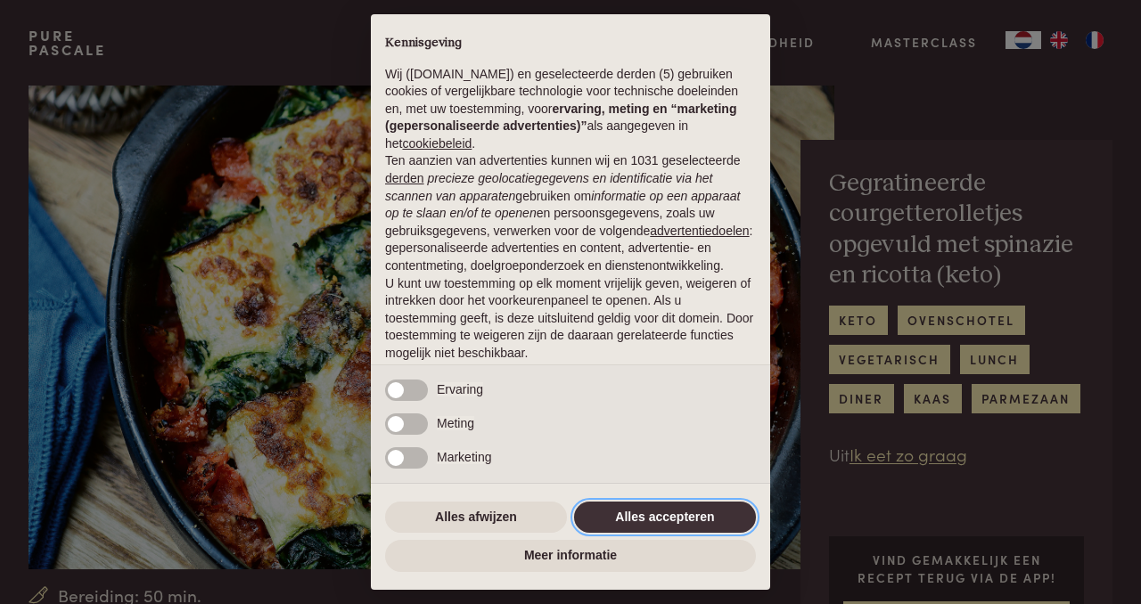
click at [692, 513] on button "Alles accepteren" at bounding box center [665, 518] width 182 height 32
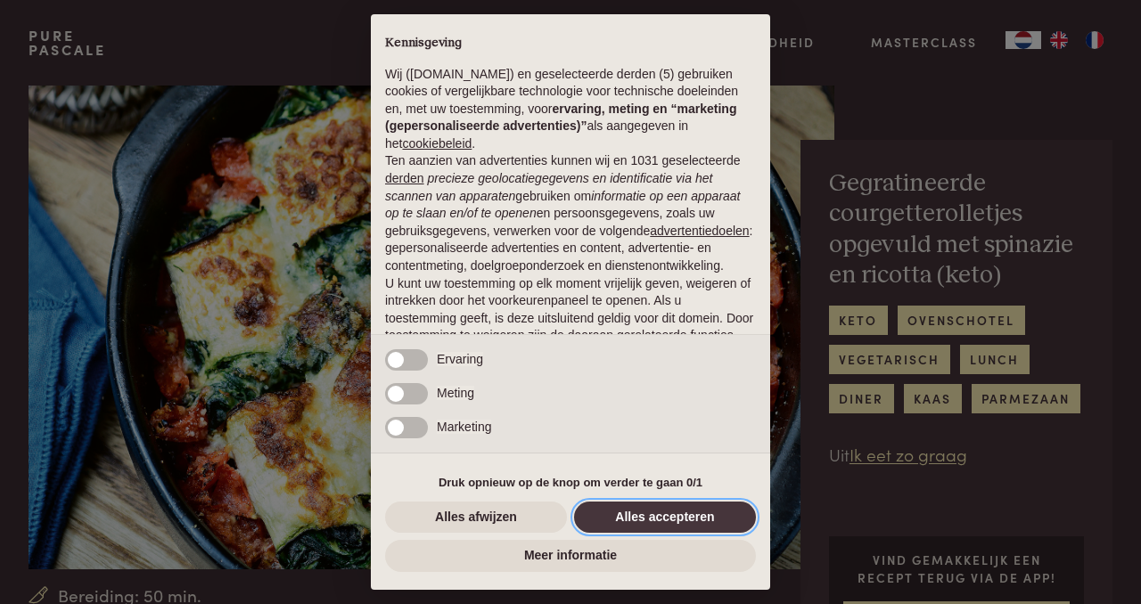
scroll to position [112, 0]
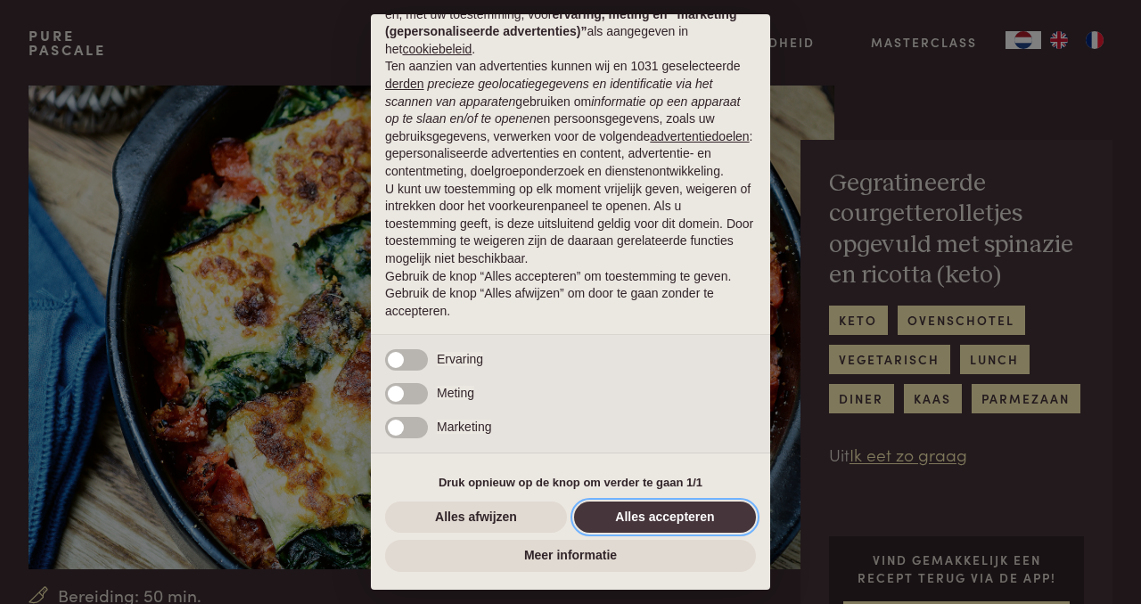
click at [692, 513] on button "Alles accepteren" at bounding box center [665, 518] width 182 height 32
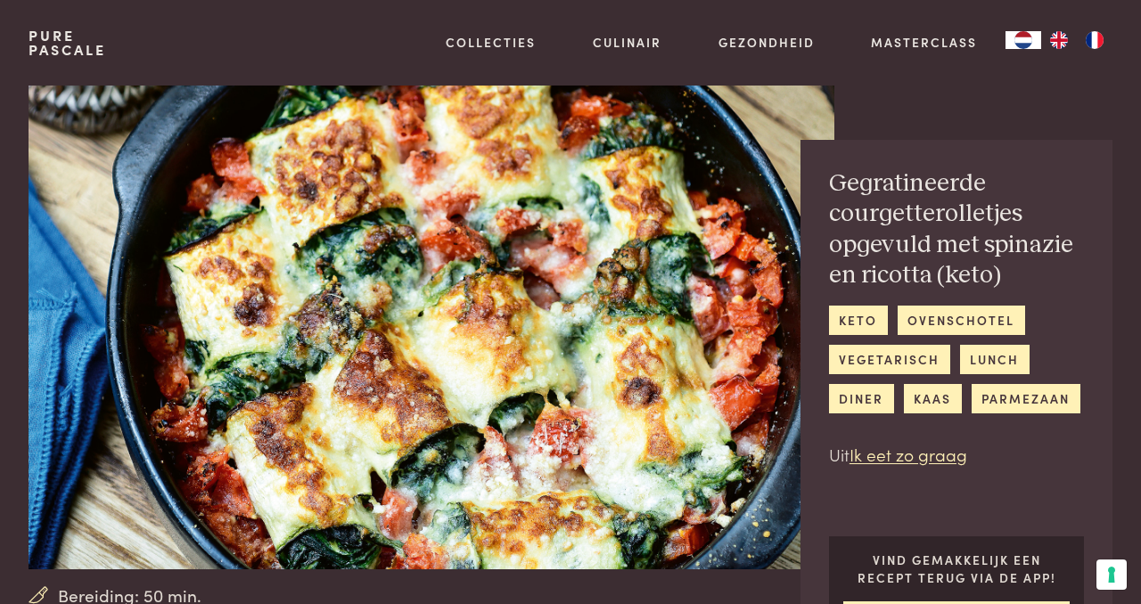
click at [563, 435] on img at bounding box center [432, 328] width 806 height 484
click at [61, 242] on img at bounding box center [432, 328] width 806 height 484
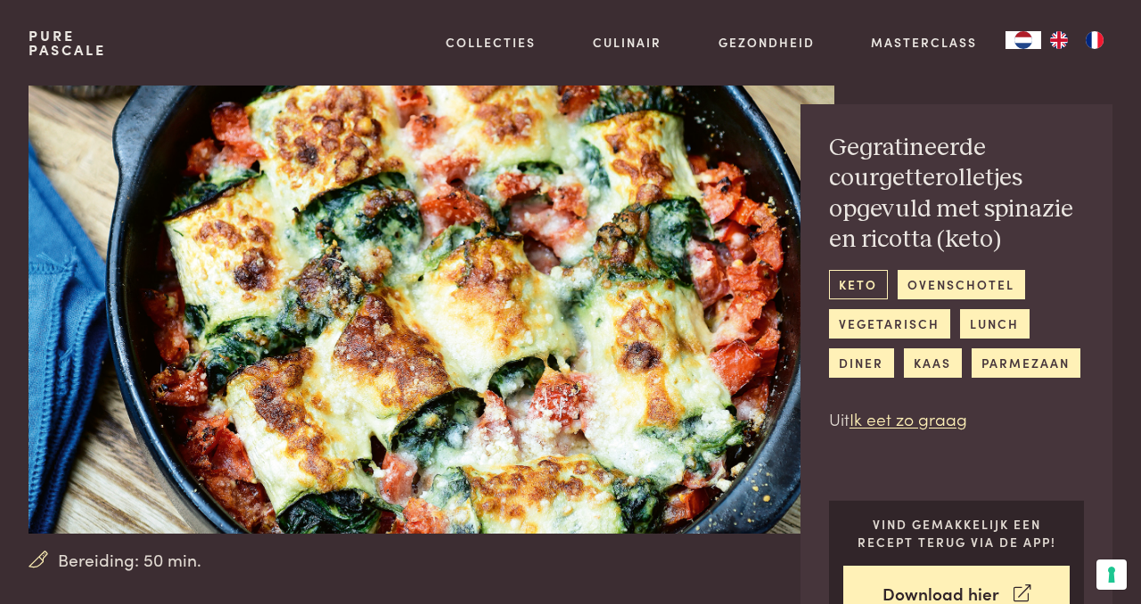
click at [848, 291] on link "keto" at bounding box center [858, 284] width 59 height 29
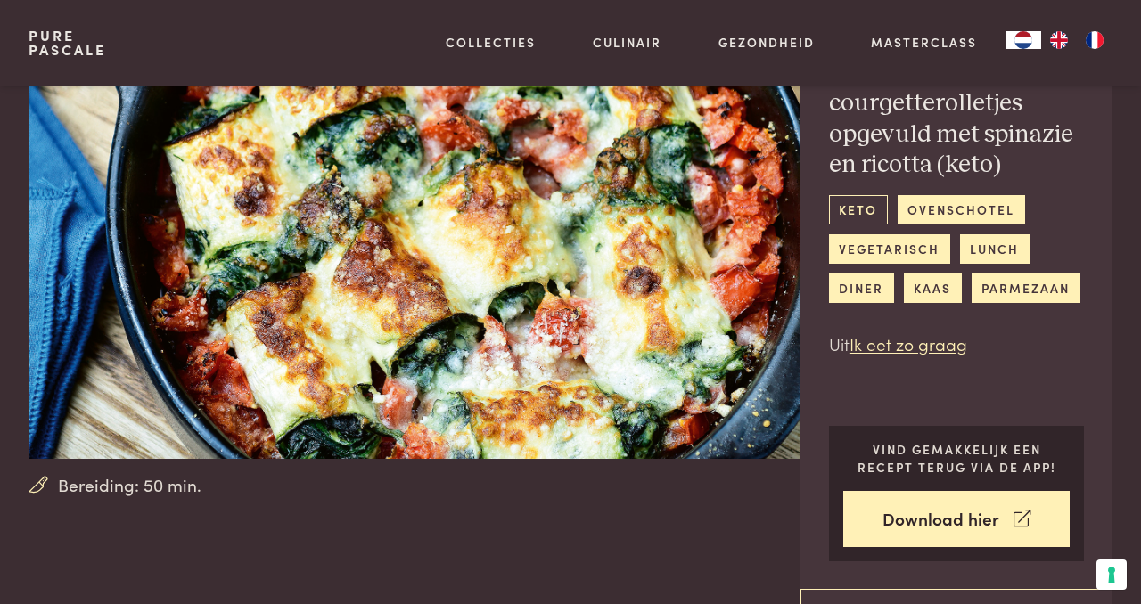
scroll to position [107, 0]
